Goal: Task Accomplishment & Management: Book appointment/travel/reservation

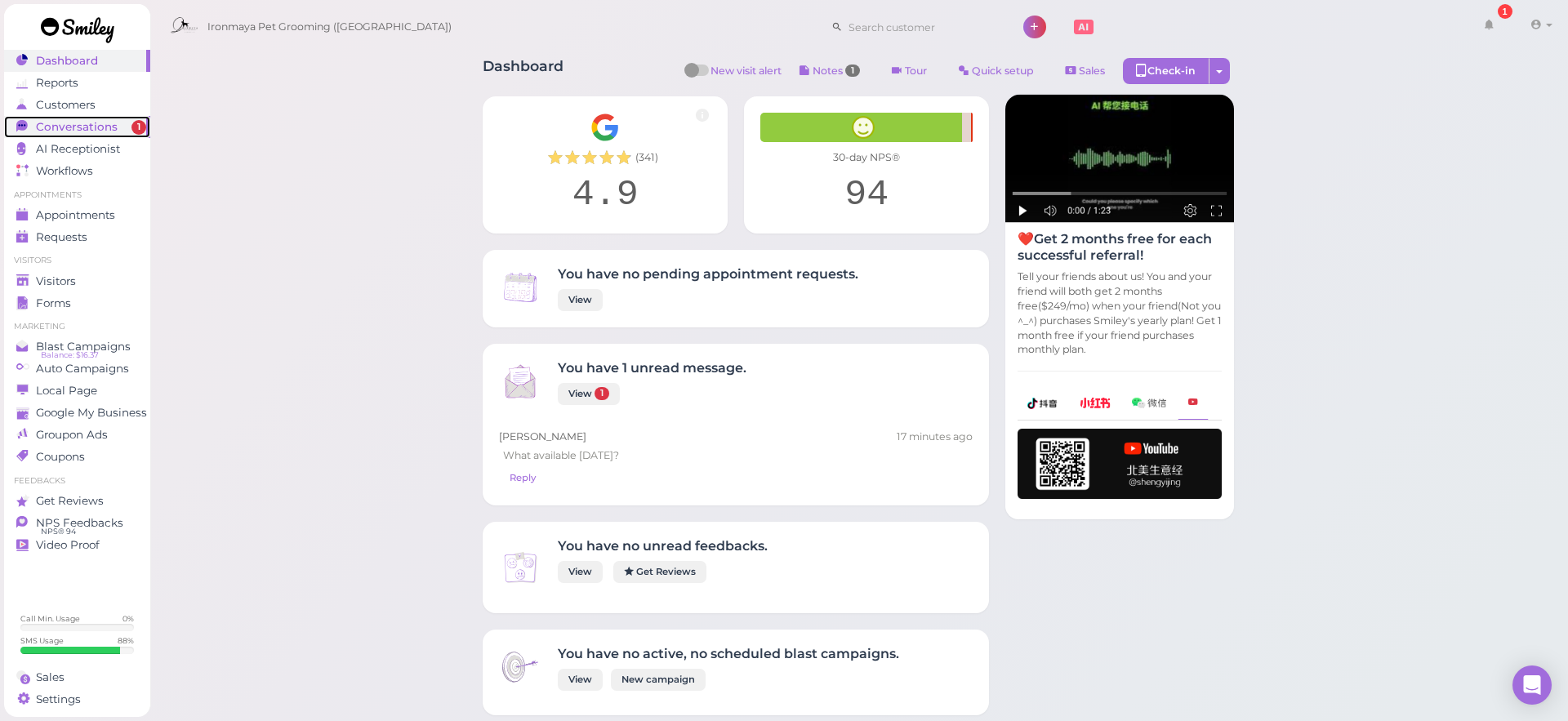
click at [115, 123] on div "Conversations" at bounding box center [75, 126] width 117 height 14
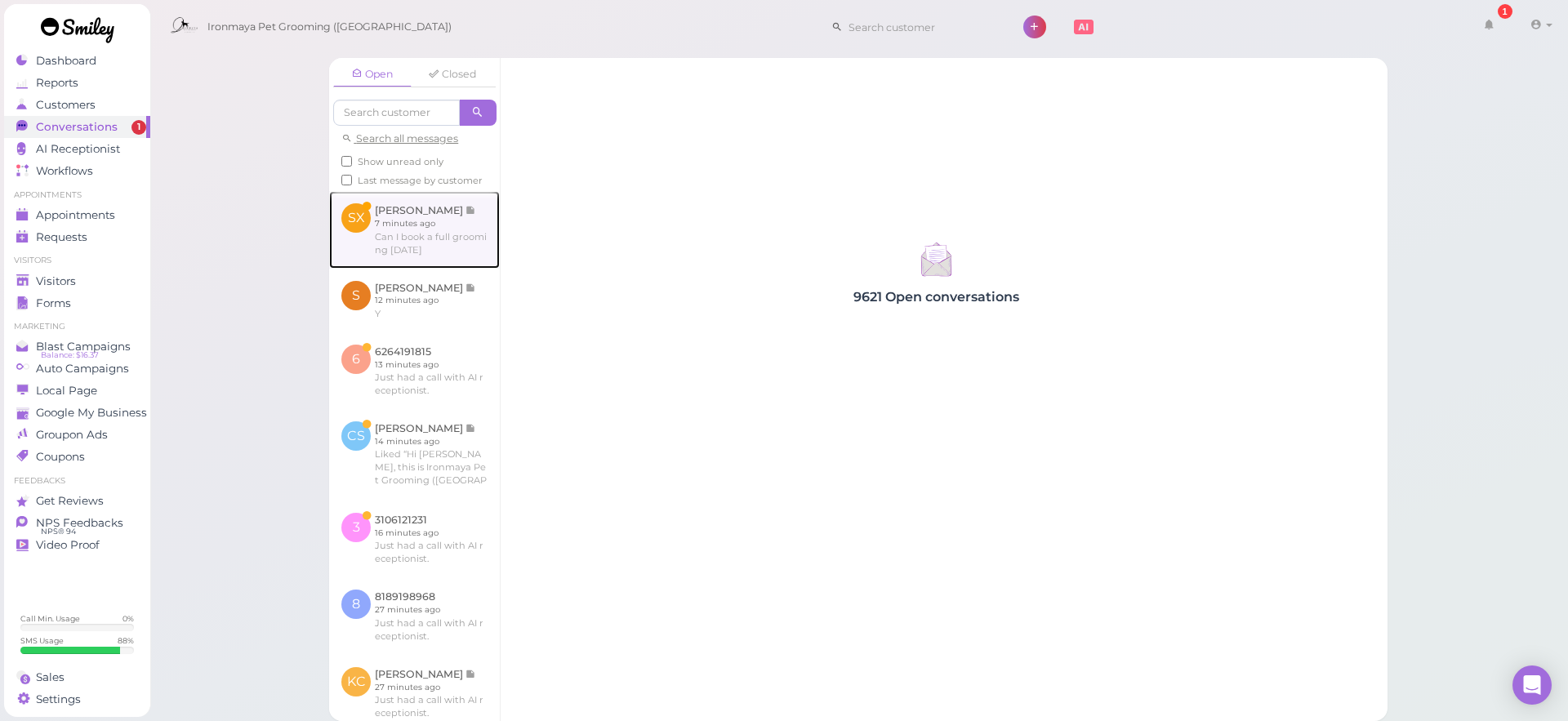
click at [408, 260] on link at bounding box center [414, 229] width 170 height 77
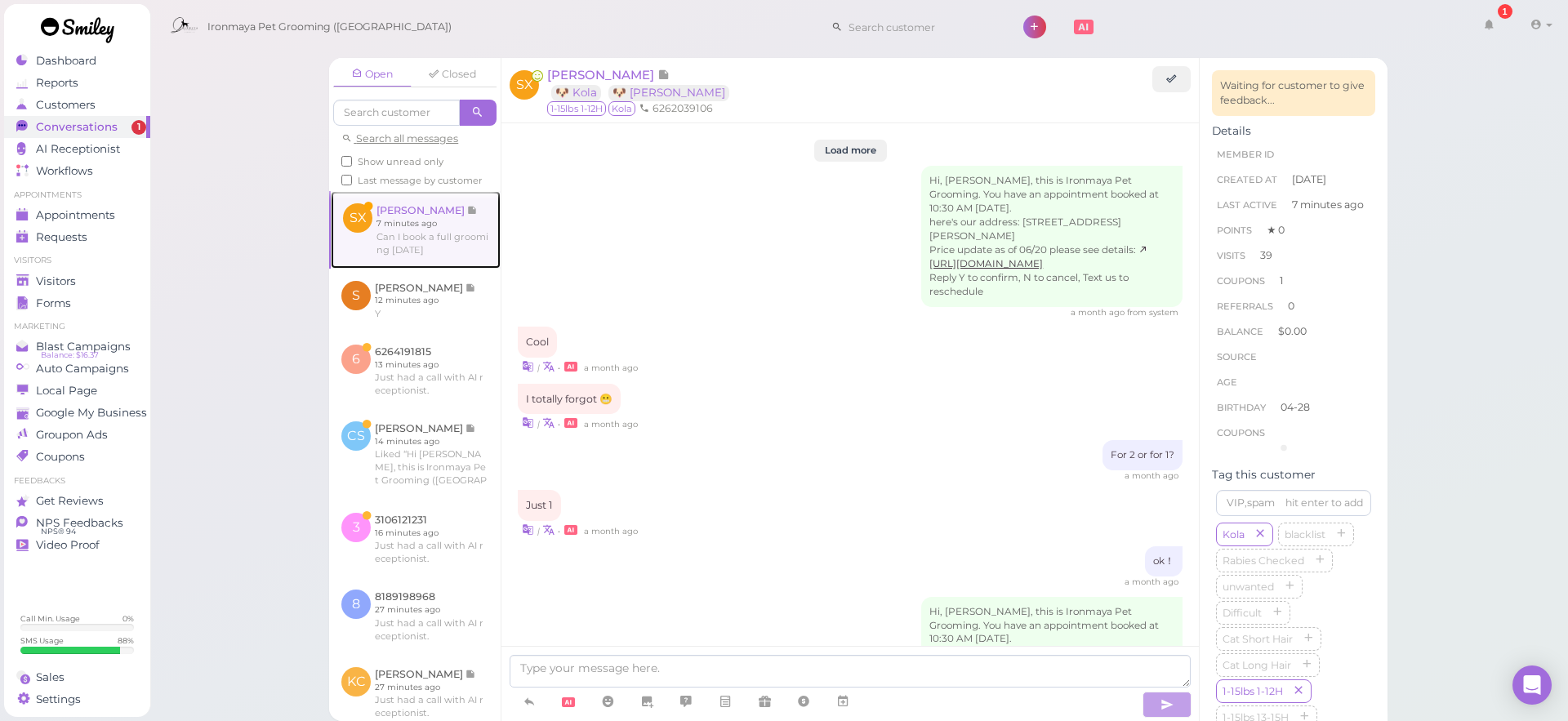
scroll to position [2409, 0]
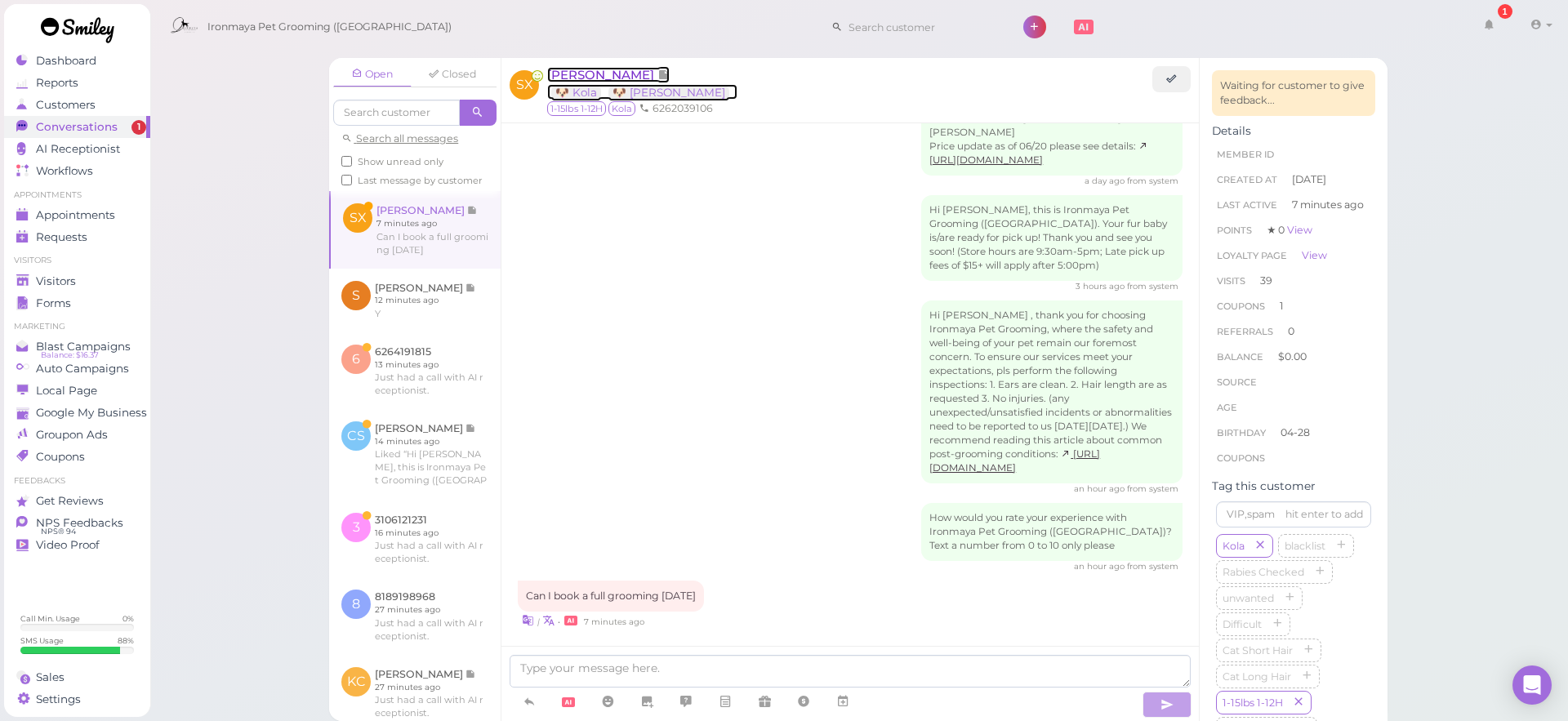
click at [581, 73] on span "[PERSON_NAME]" at bounding box center [602, 74] width 110 height 15
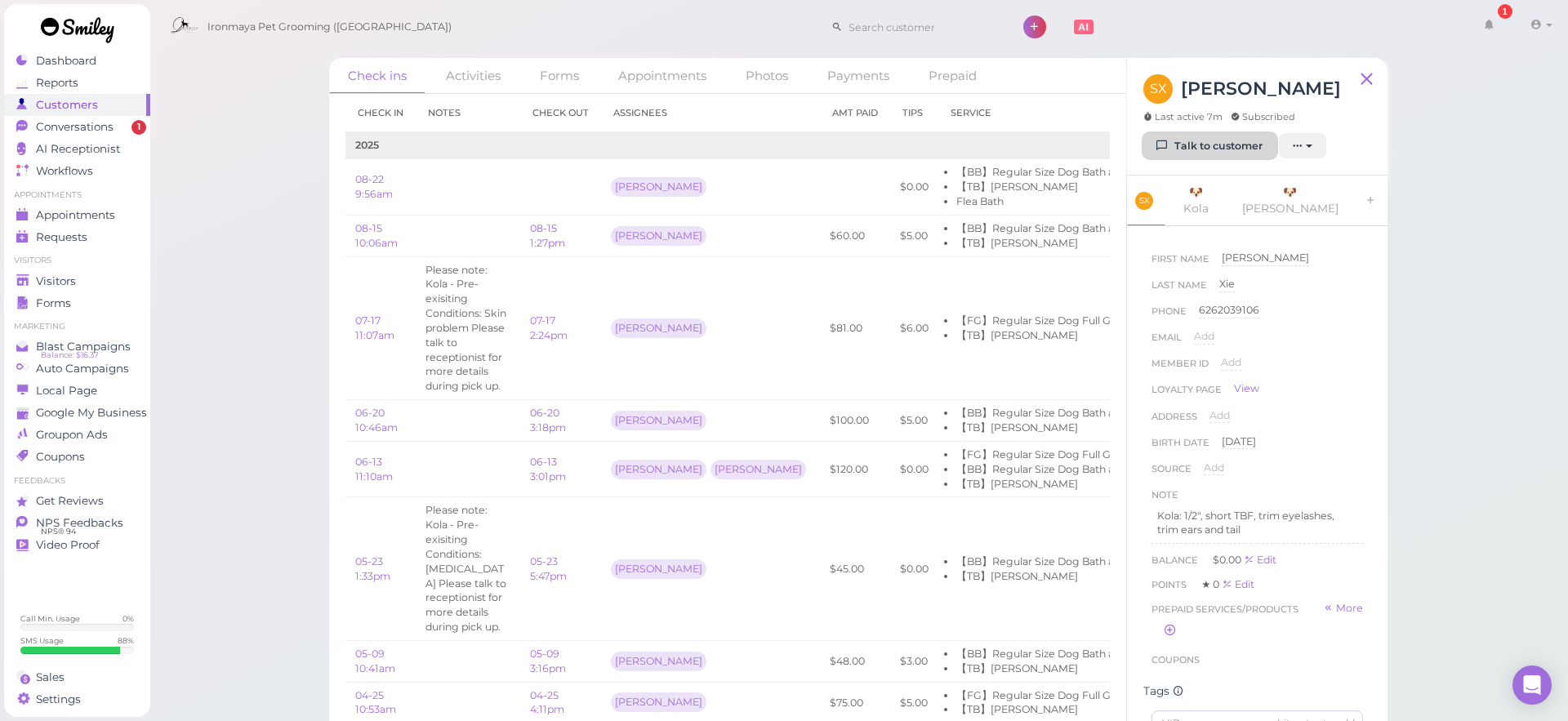
click at [1239, 143] on link "Talk to customer" at bounding box center [1210, 146] width 133 height 26
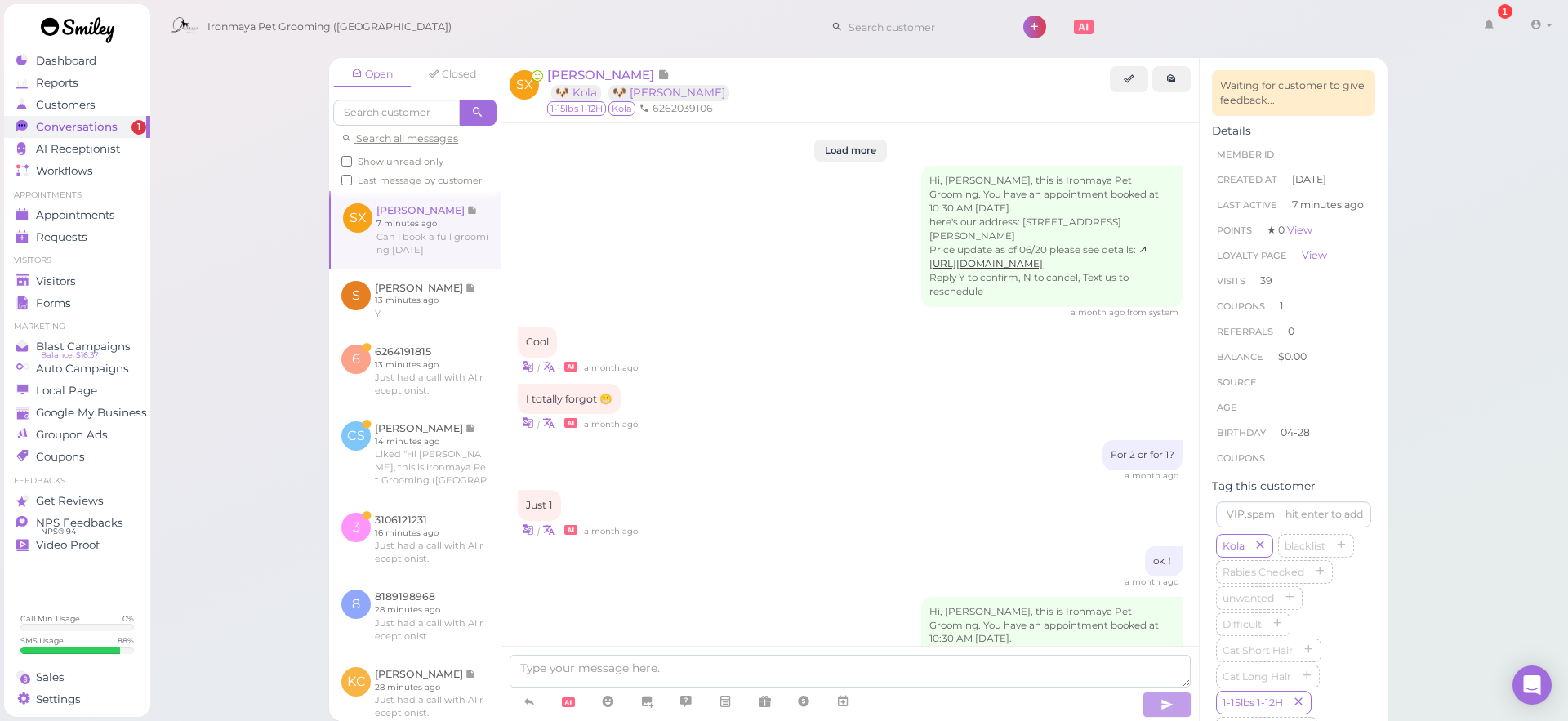
scroll to position [2409, 0]
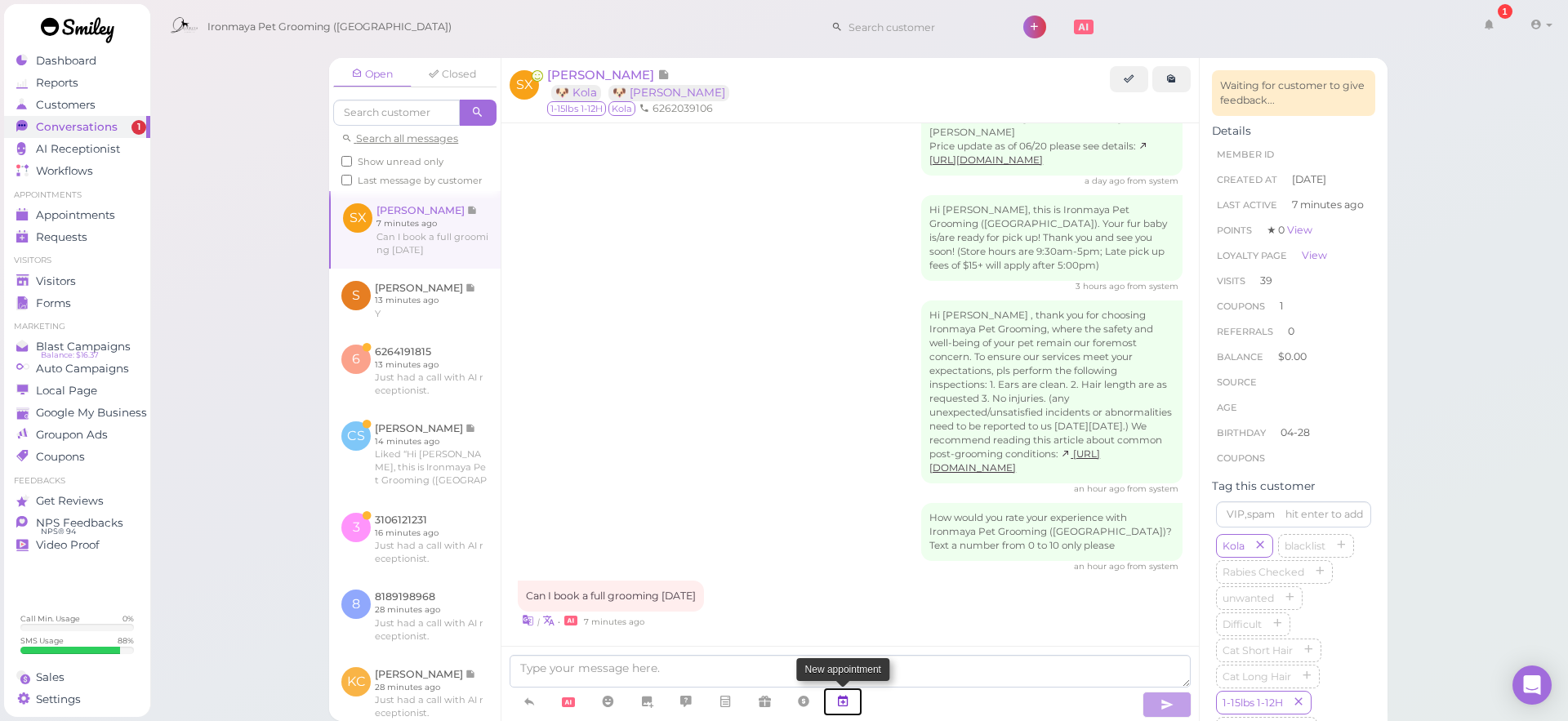
click at [847, 704] on icon at bounding box center [842, 701] width 13 height 16
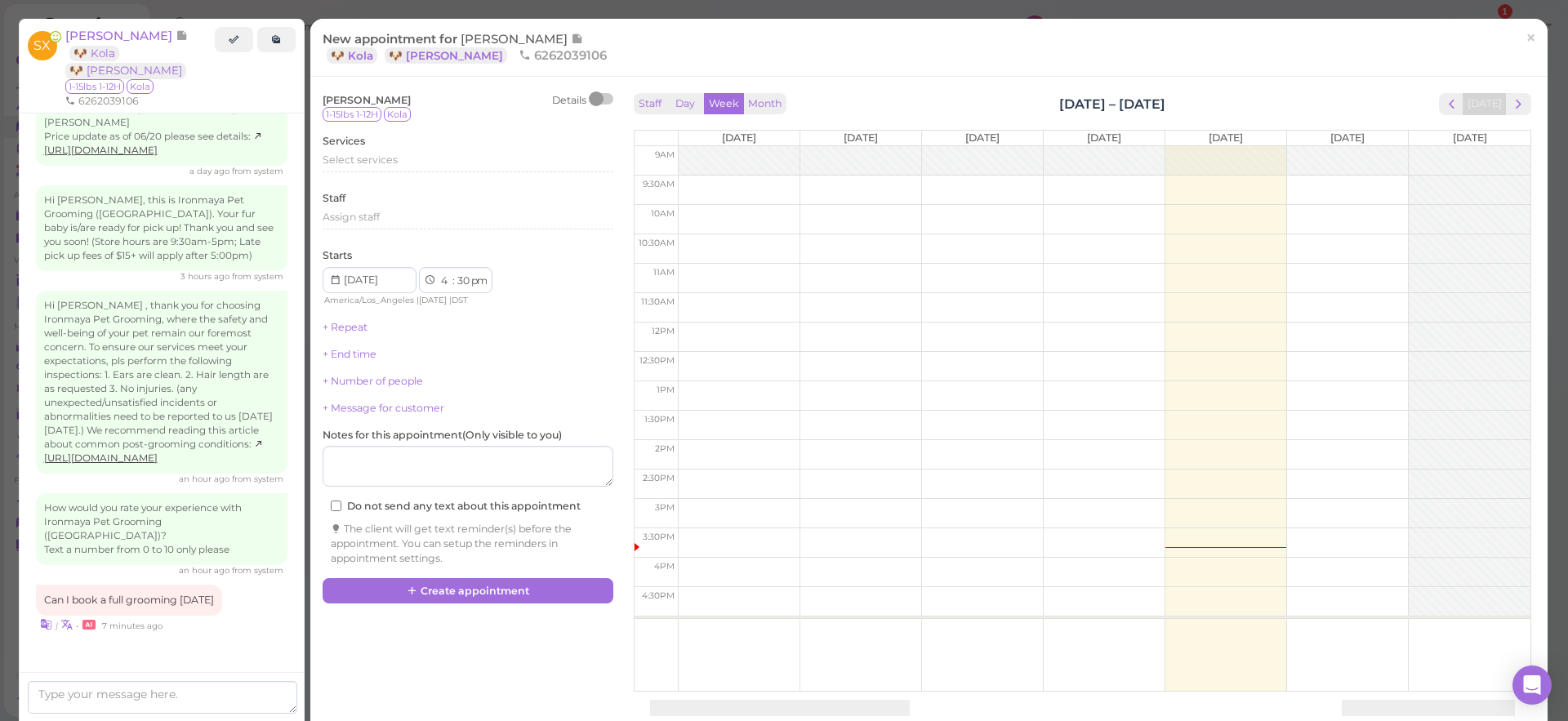
scroll to position [2414, 0]
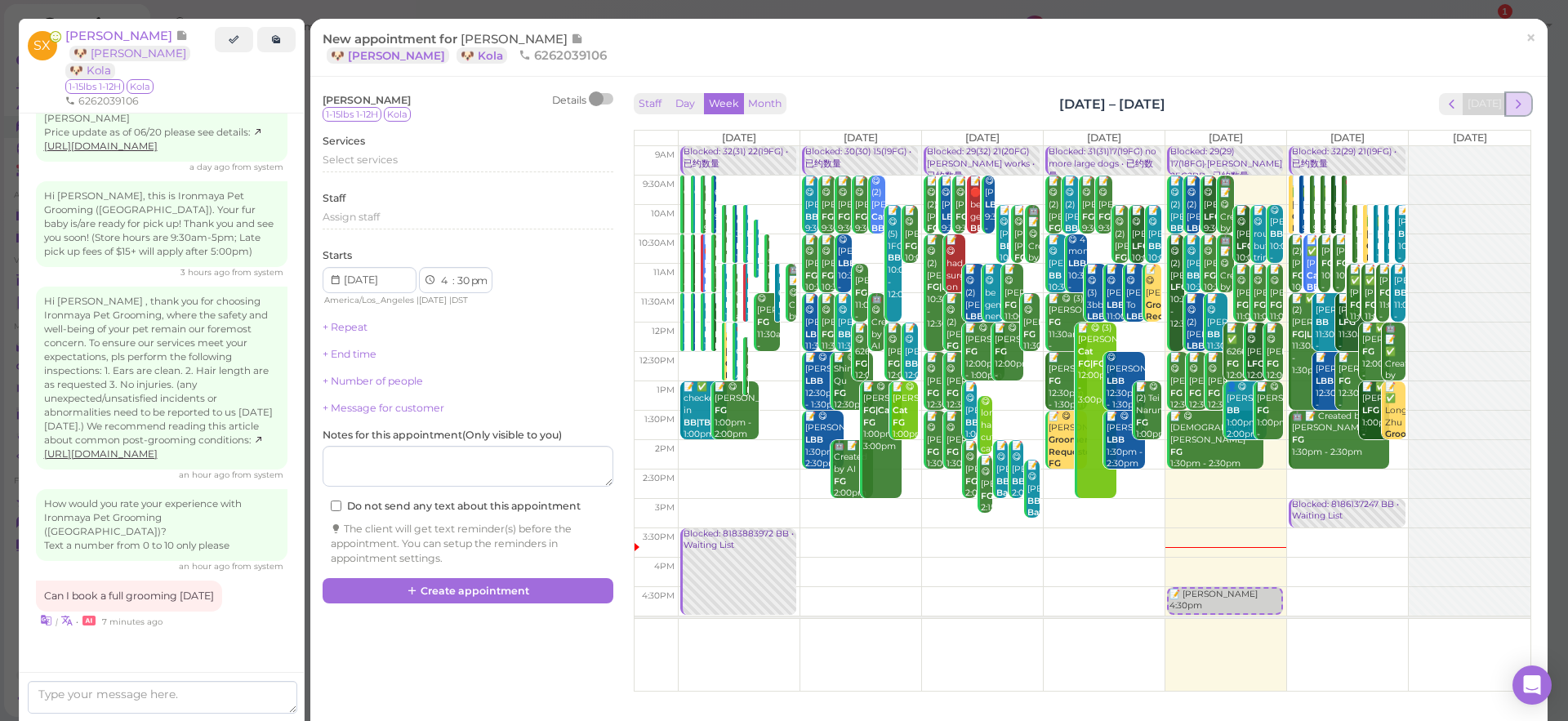
click at [1518, 103] on span "next" at bounding box center [1518, 104] width 15 height 15
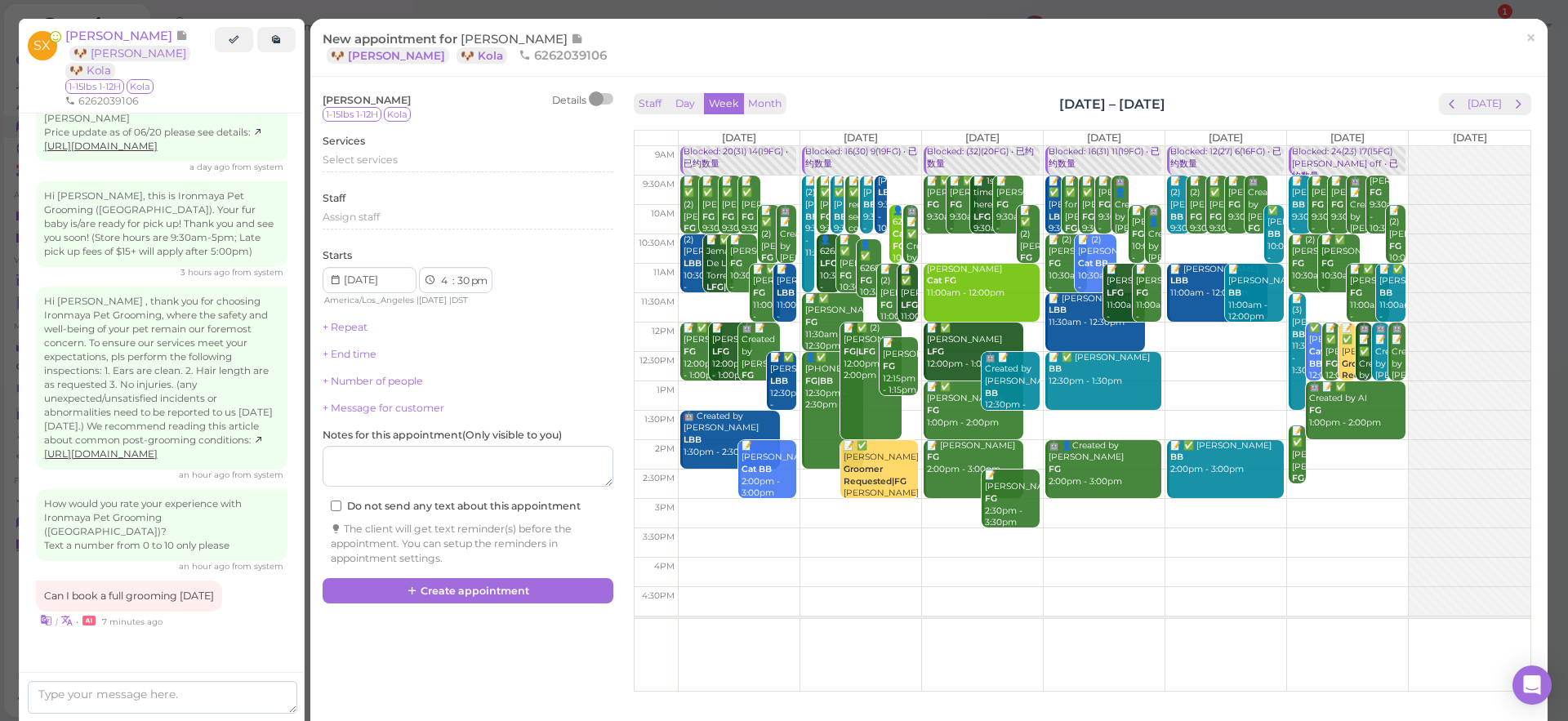
click at [1242, 239] on td at bounding box center [1104, 249] width 852 height 30
type input "[DATE]"
select select "10"
select select "am"
click at [371, 160] on span "Select services" at bounding box center [360, 160] width 75 height 13
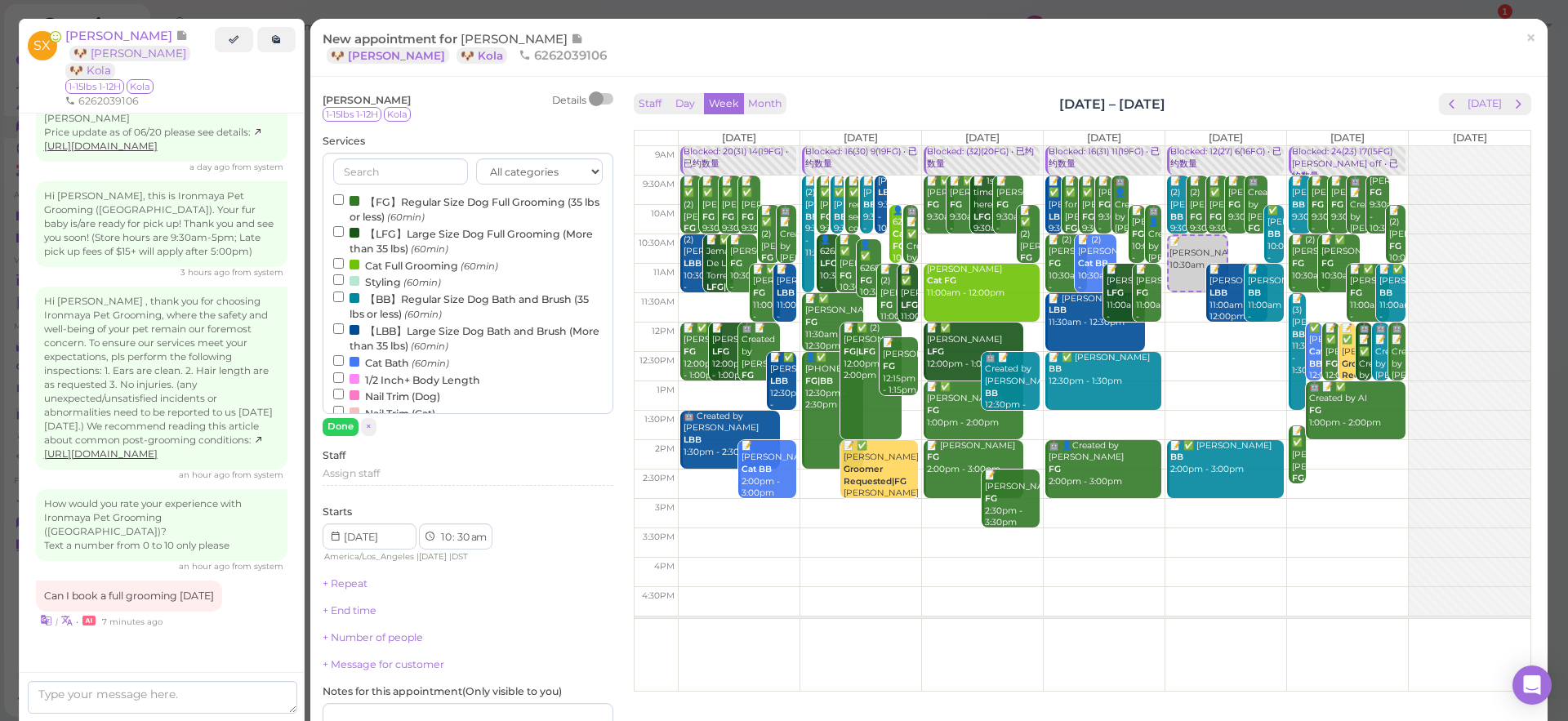
click at [353, 194] on label "【FG】Regular Size Dog Full Grooming (35 lbs or less) (60min)" at bounding box center [467, 208] width 270 height 32
click at [344, 195] on input "【FG】Regular Size Dog Full Grooming (35 lbs or less) (60min)" at bounding box center [338, 200] width 11 height 11
click at [342, 426] on button "Done" at bounding box center [341, 426] width 36 height 17
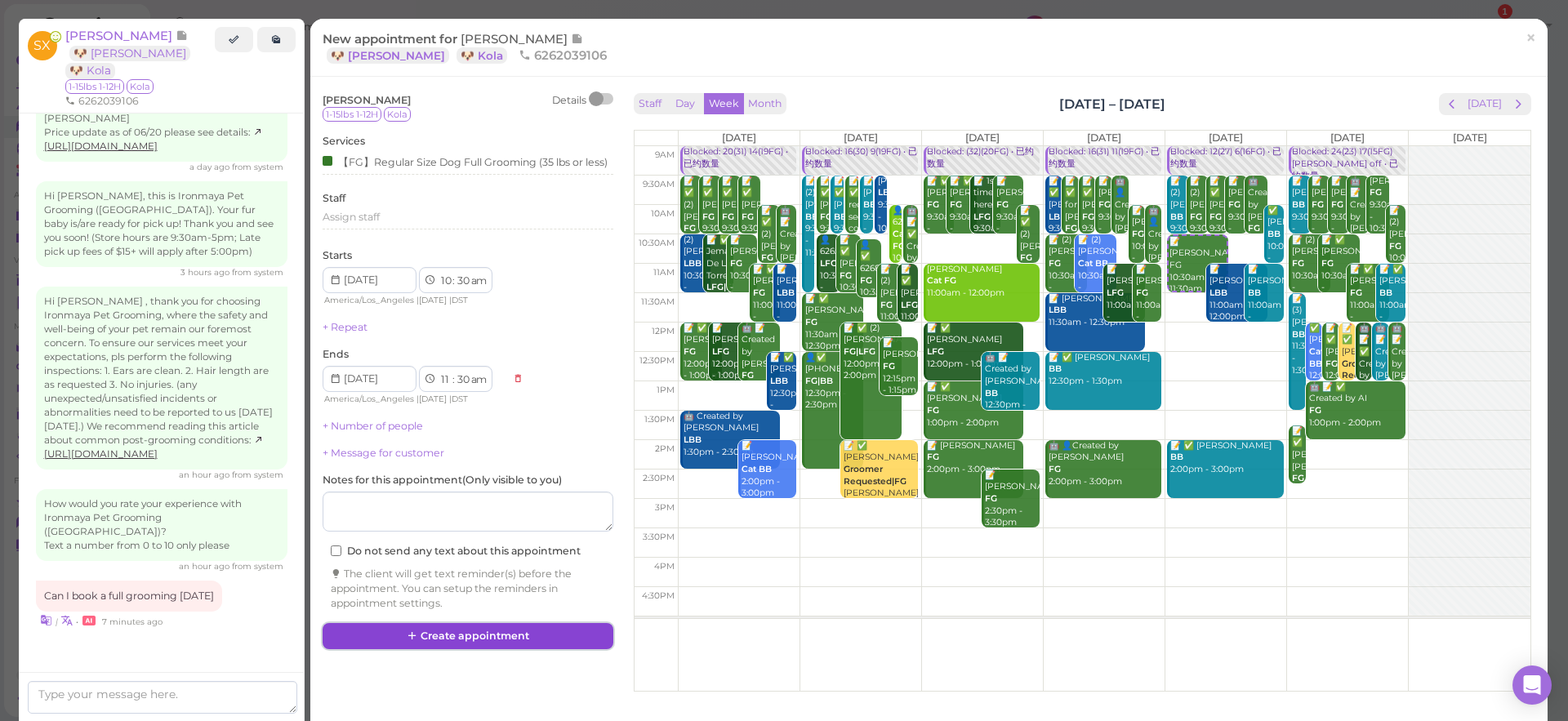
click at [477, 639] on button "Create appointment" at bounding box center [468, 635] width 290 height 26
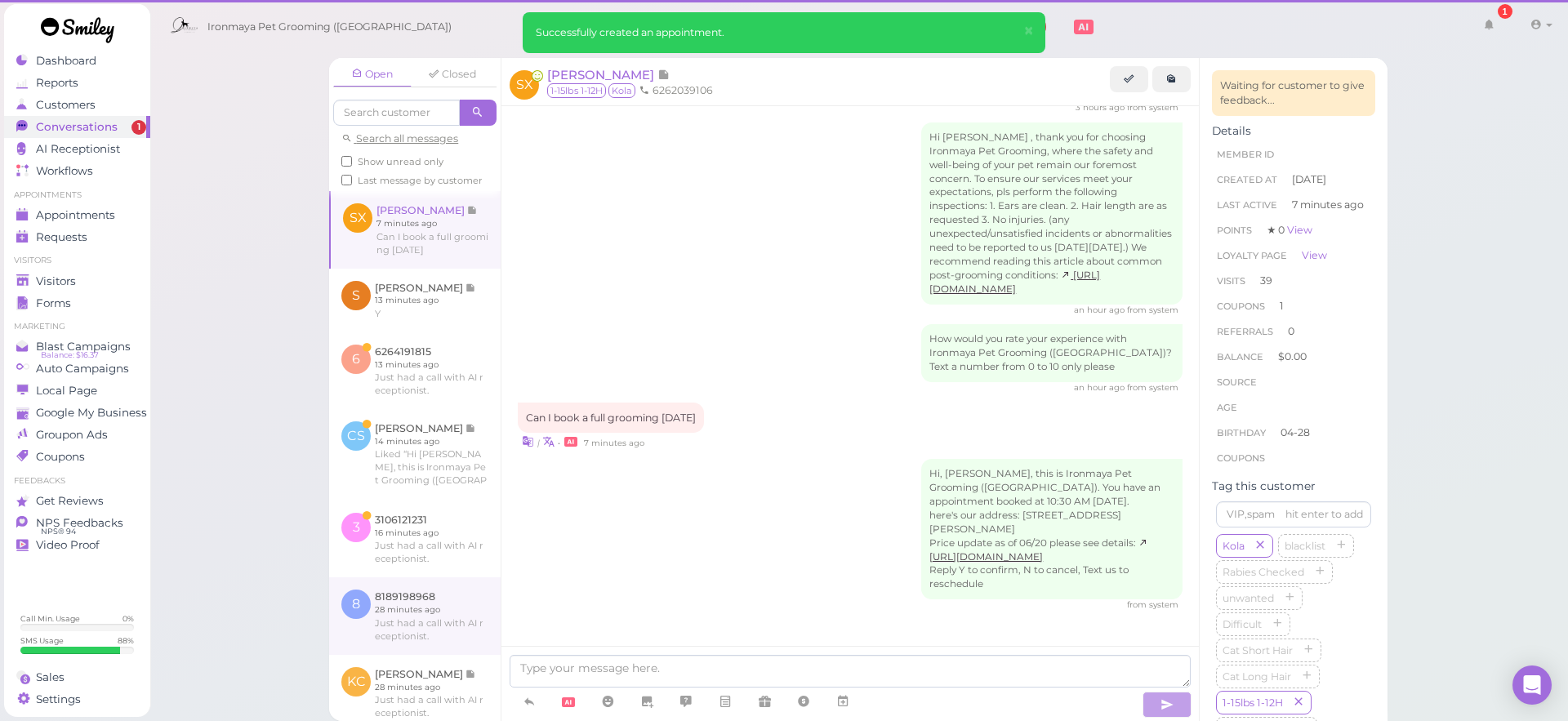
scroll to position [2570, 0]
